Goal: Navigation & Orientation: Find specific page/section

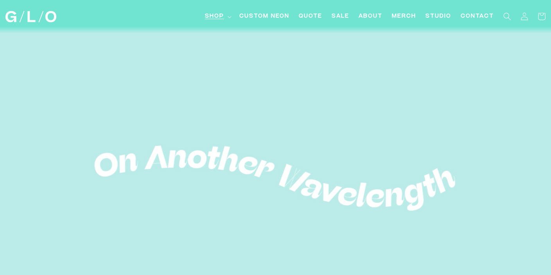
click at [217, 16] on span "Shop" at bounding box center [214, 17] width 19 height 8
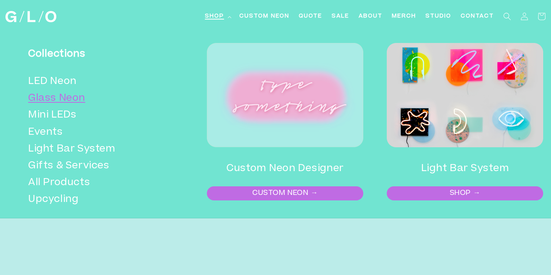
click at [59, 97] on link "Glass Neon" at bounding box center [99, 98] width 143 height 17
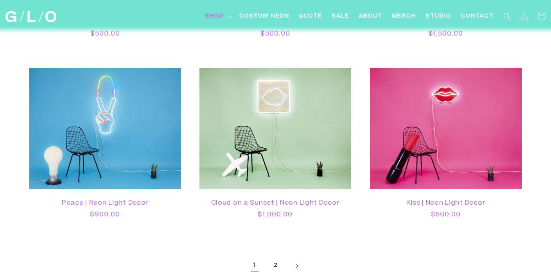
scroll to position [1834, 0]
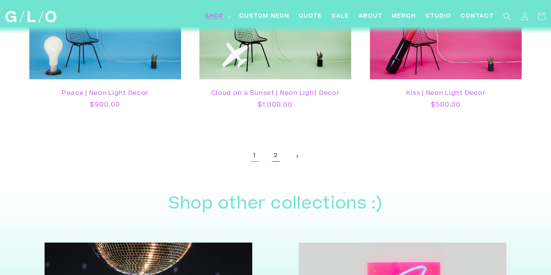
click at [281, 158] on link "2" at bounding box center [275, 156] width 17 height 17
